Goal: Navigation & Orientation: Find specific page/section

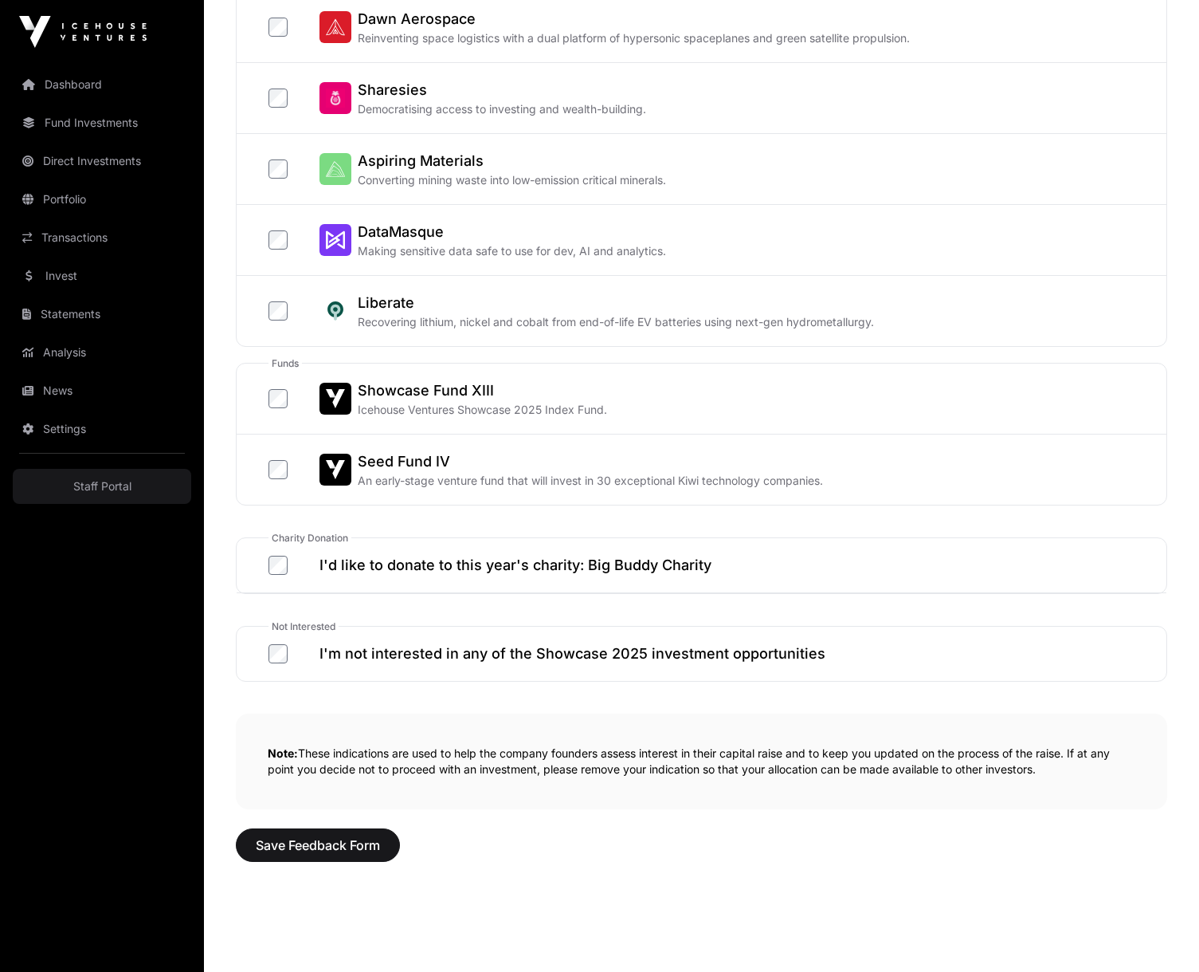
scroll to position [633, 0]
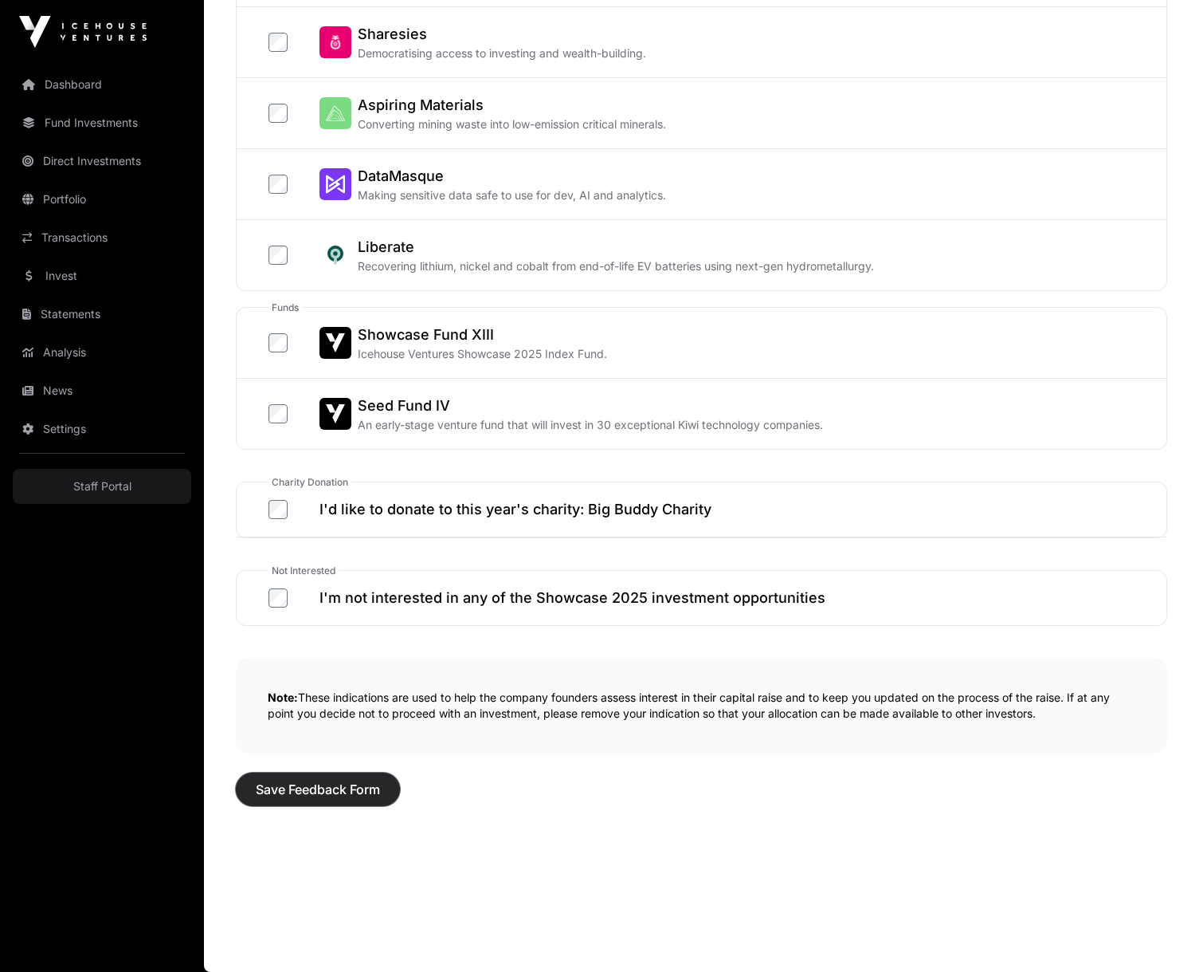
click at [330, 790] on span "Save Feedback Form" at bounding box center [318, 788] width 124 height 19
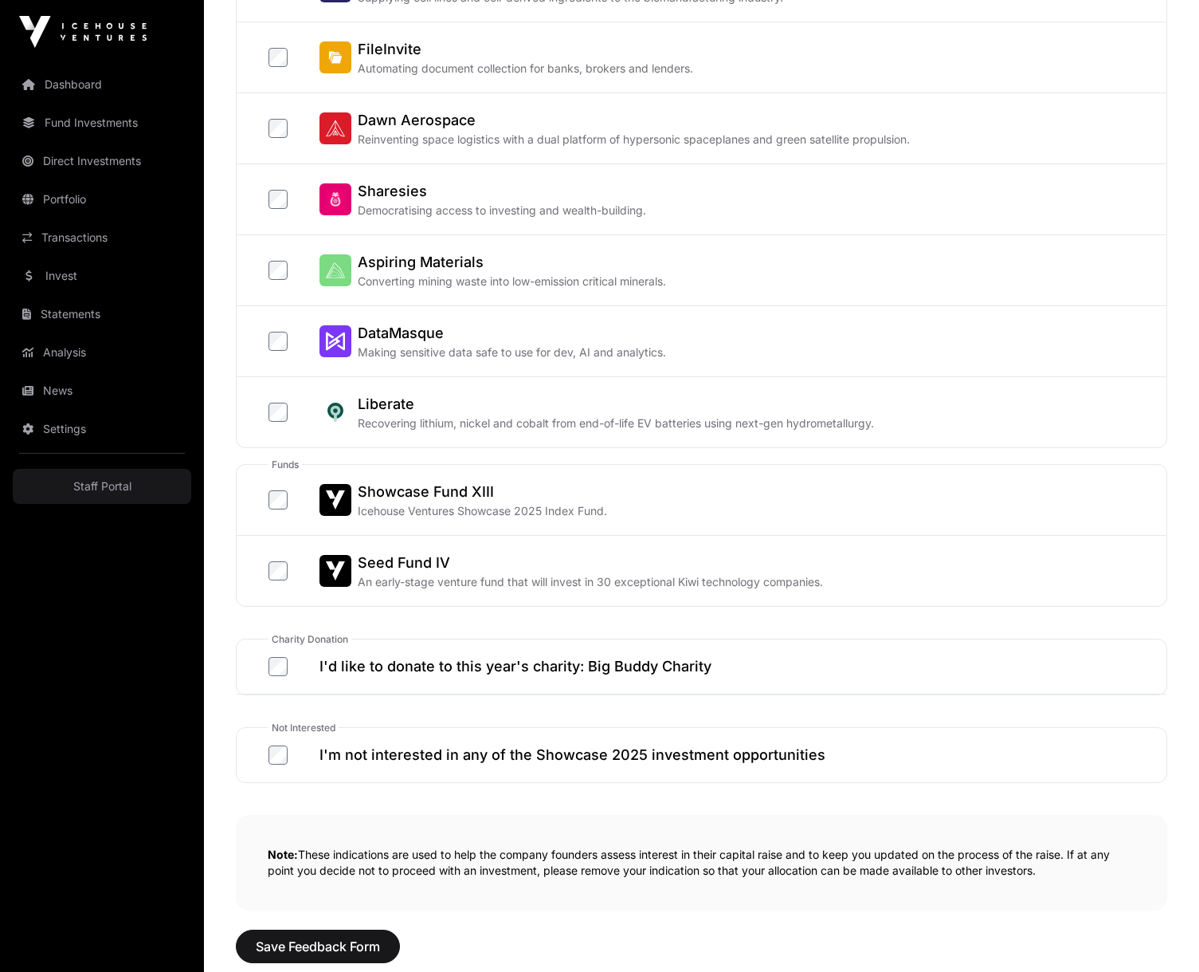
scroll to position [633, 0]
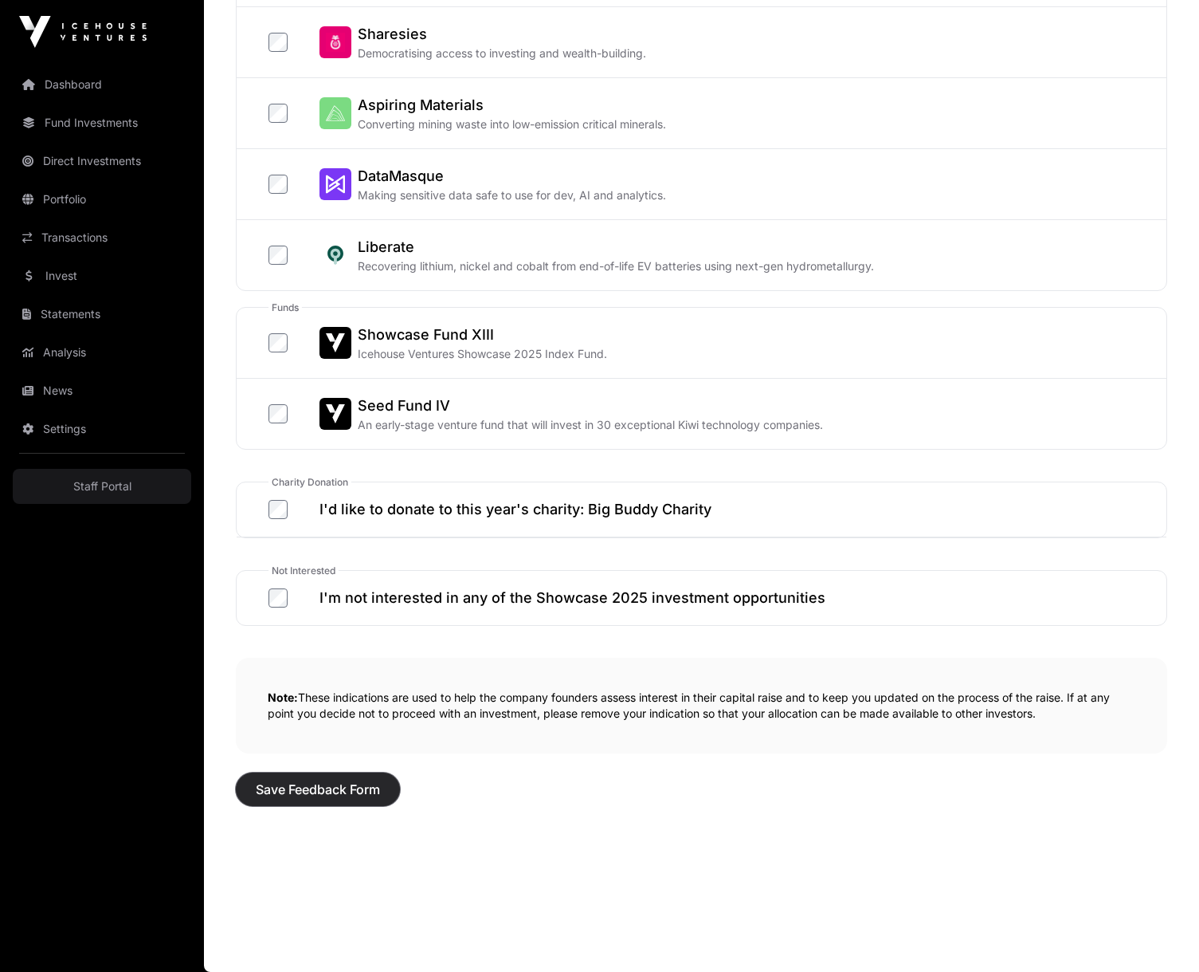
click at [307, 793] on span "Save Feedback Form" at bounding box center [318, 788] width 124 height 19
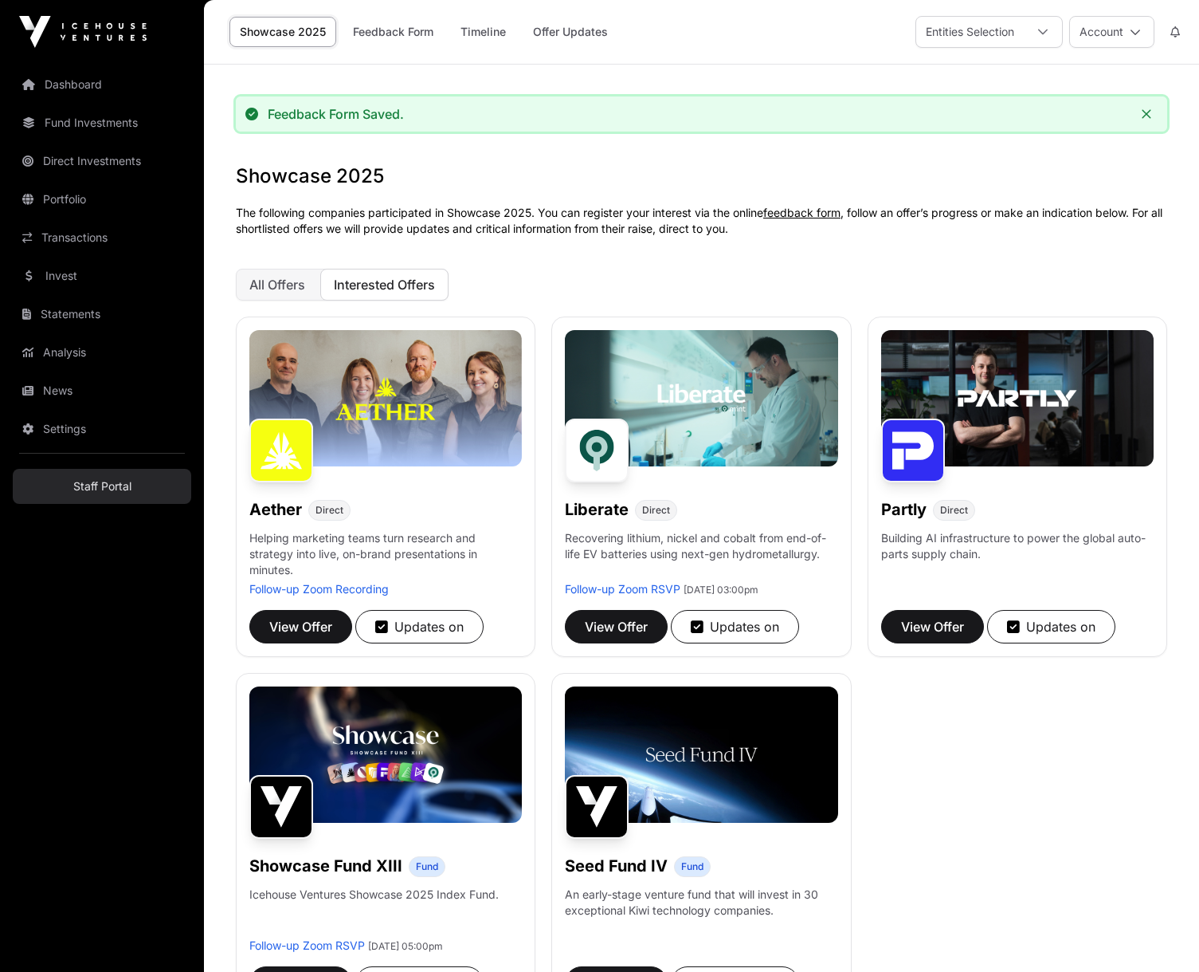
click at [99, 492] on link "Staff Portal" at bounding box center [102, 486] width 179 height 35
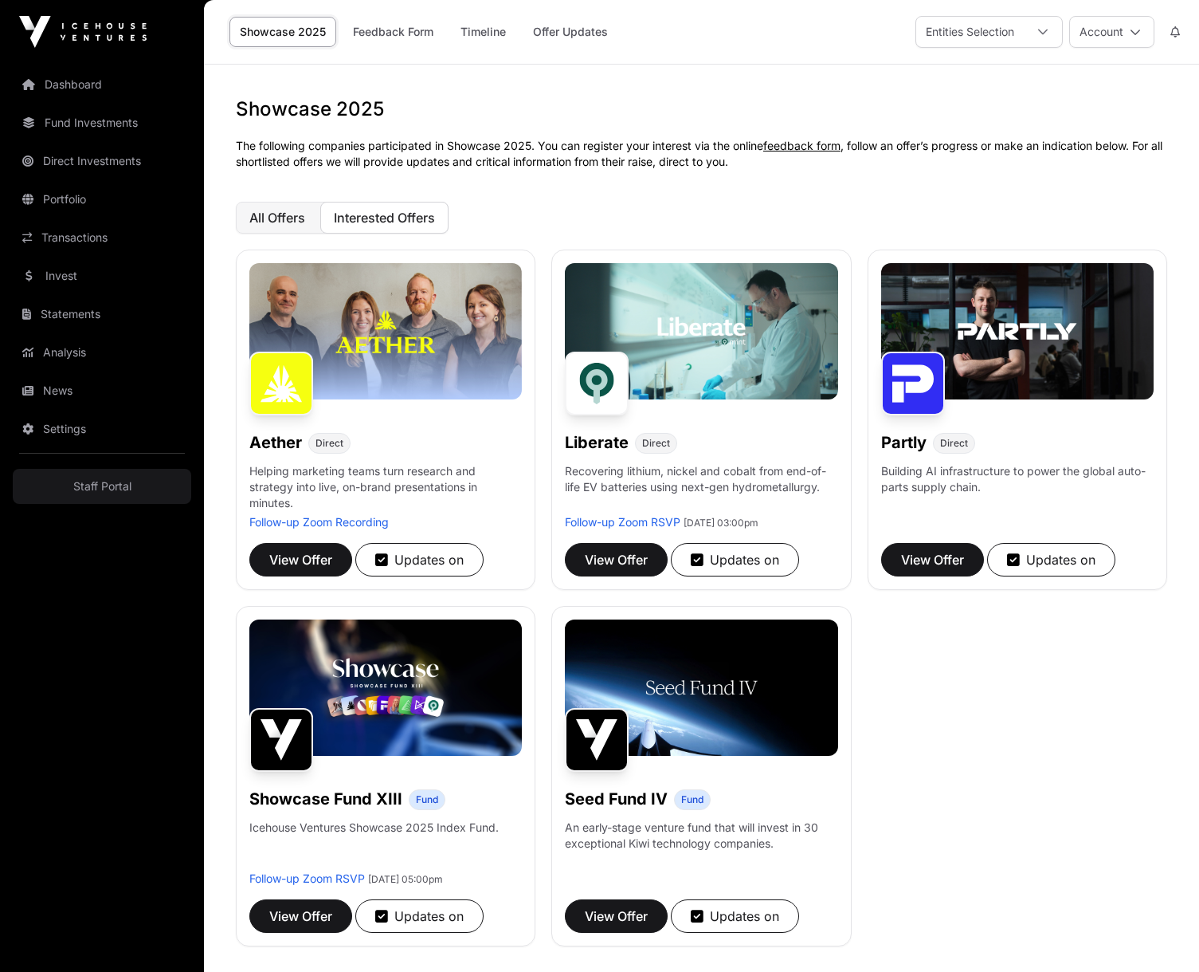
click at [265, 210] on span "All Offers" at bounding box center [277, 218] width 56 height 16
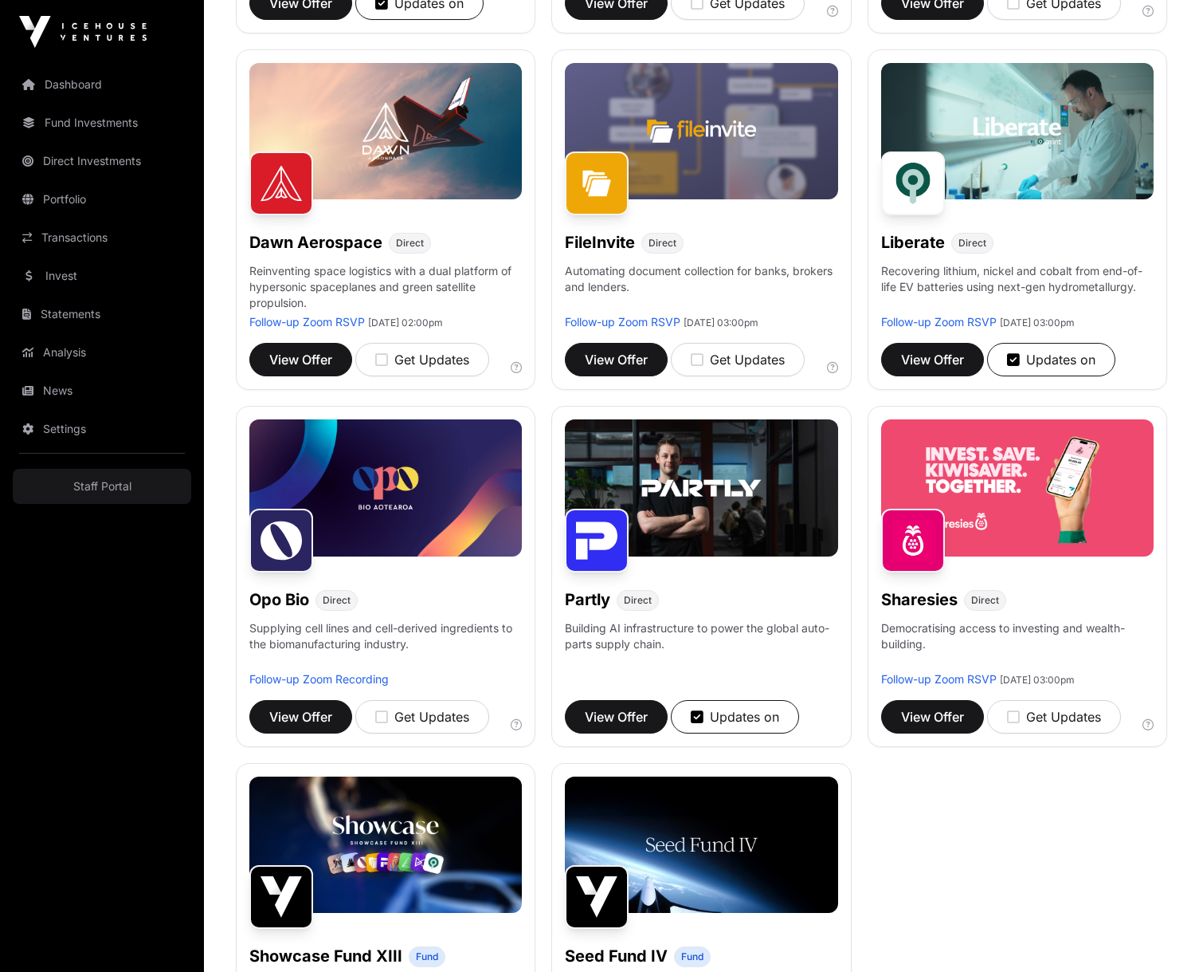
scroll to position [558, 0]
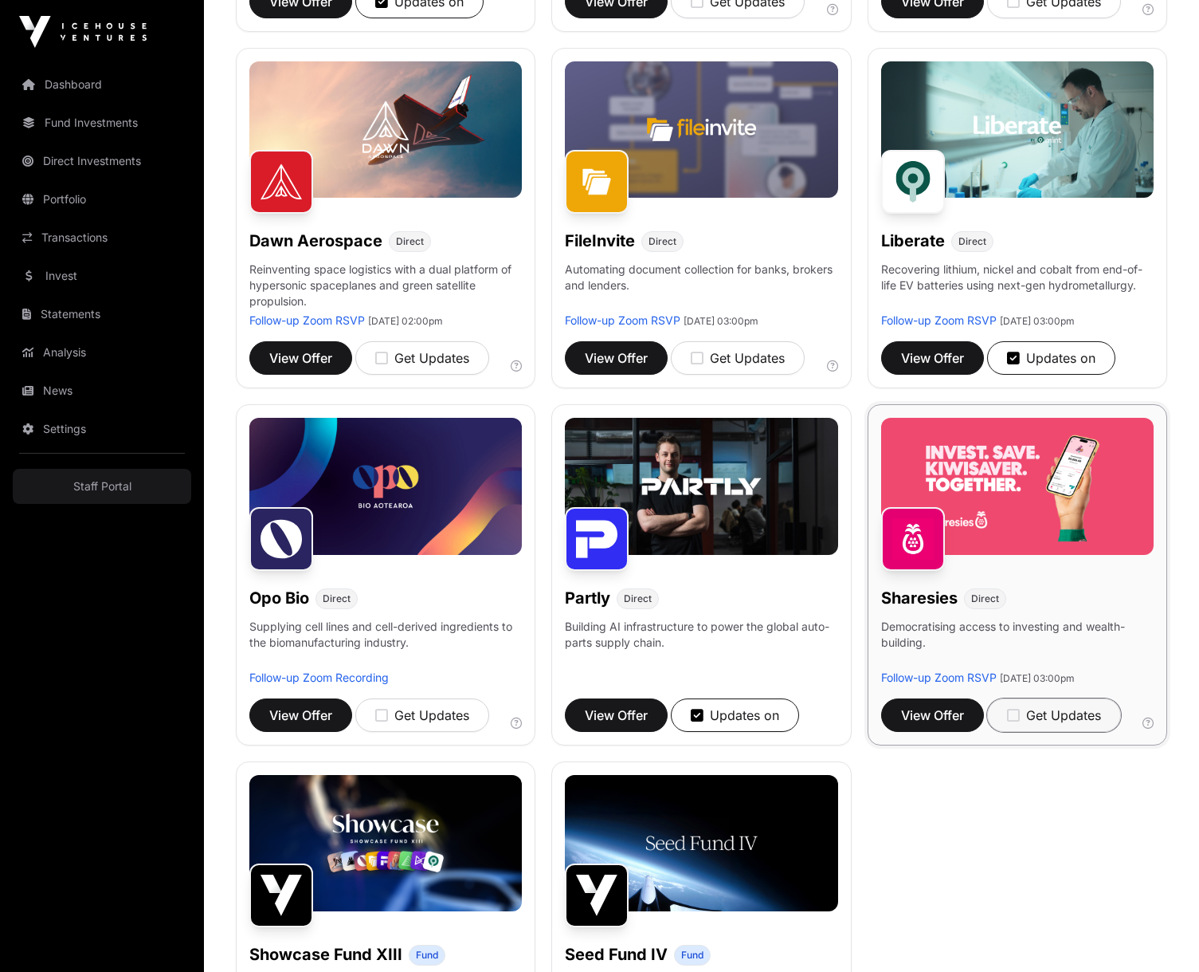
click at [1022, 714] on div "Get Updates" at bounding box center [1054, 714] width 94 height 19
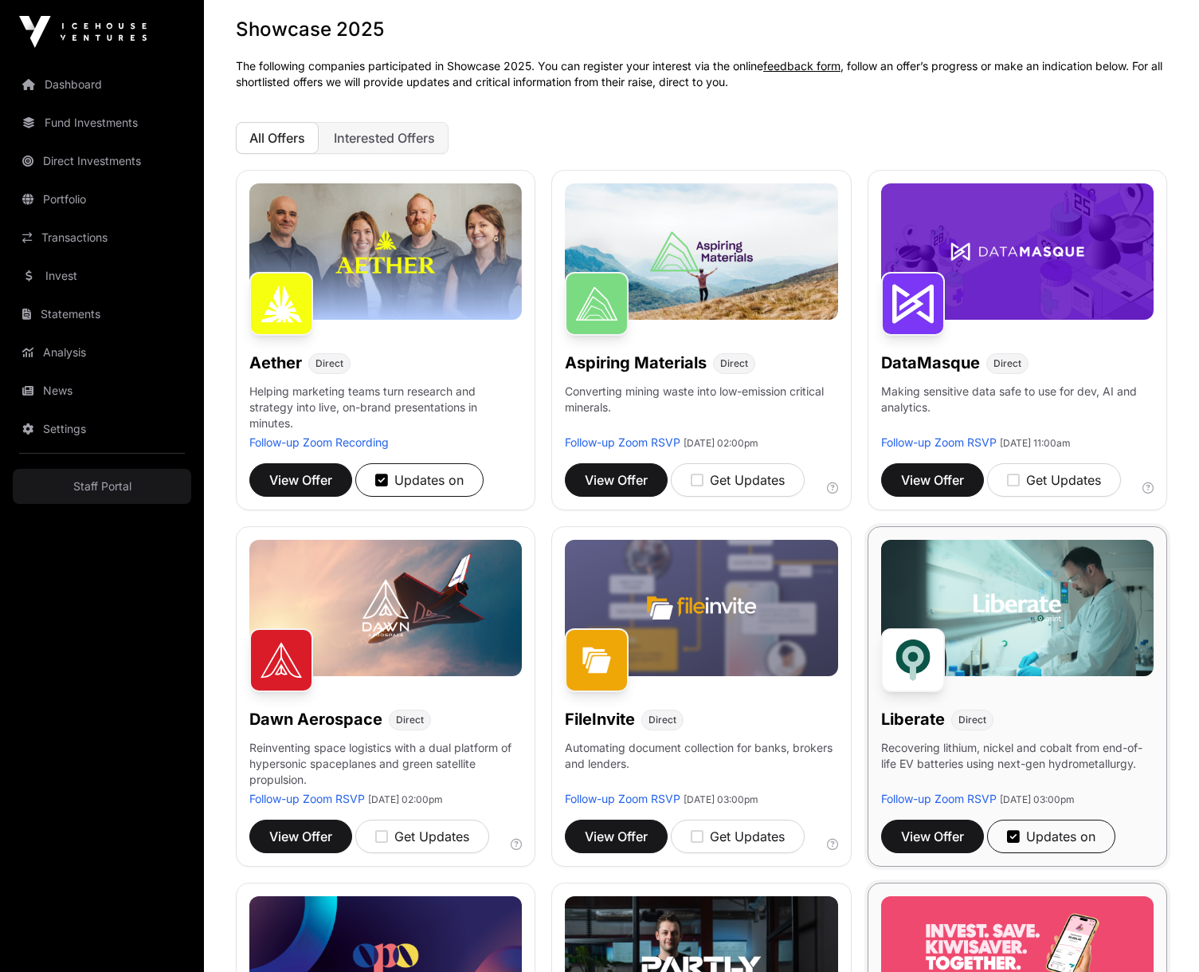
scroll to position [0, 0]
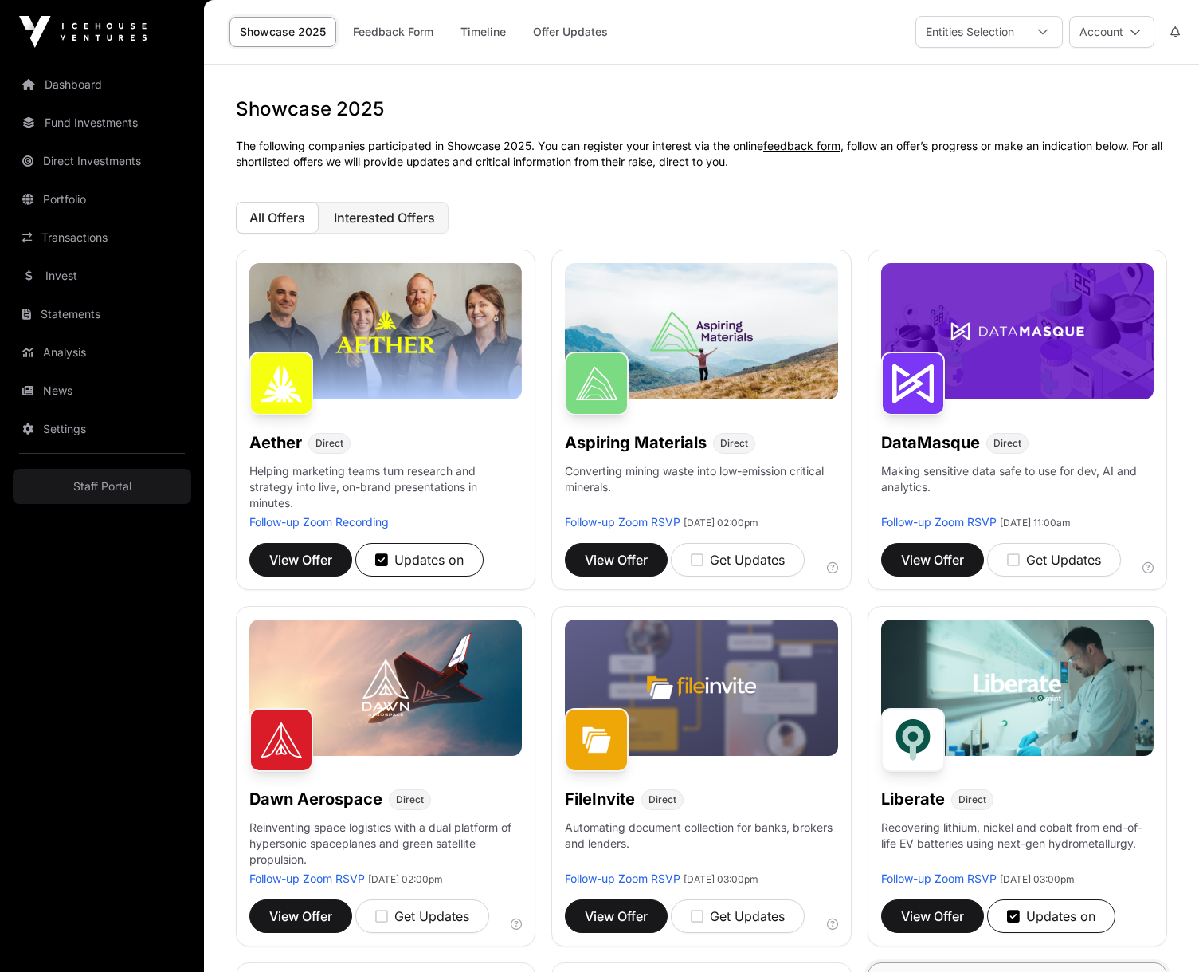
click at [377, 222] on span "Interested Offers" at bounding box center [384, 218] width 101 height 16
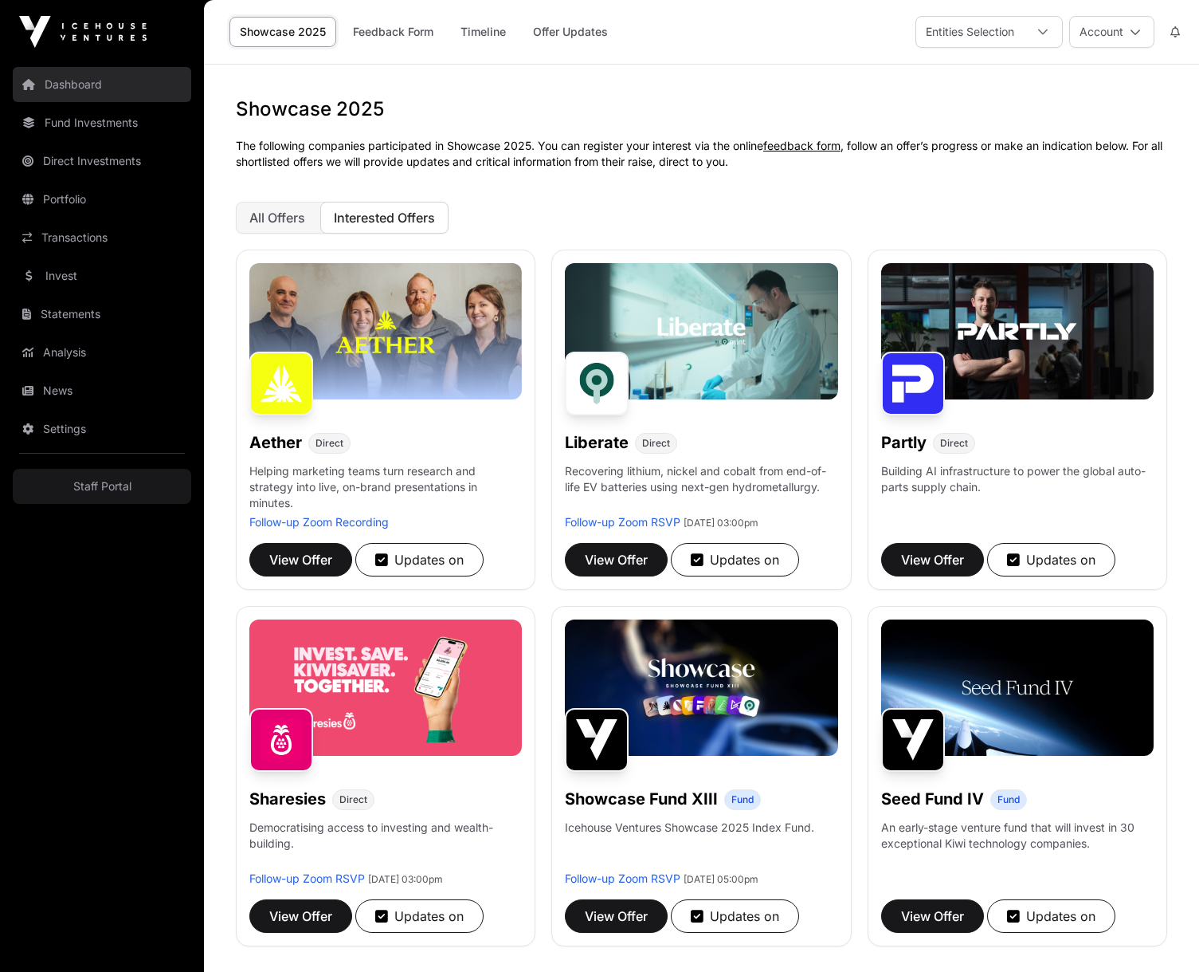
click at [65, 86] on link "Dashboard" at bounding box center [102, 84] width 179 height 35
